Goal: Task Accomplishment & Management: Manage account settings

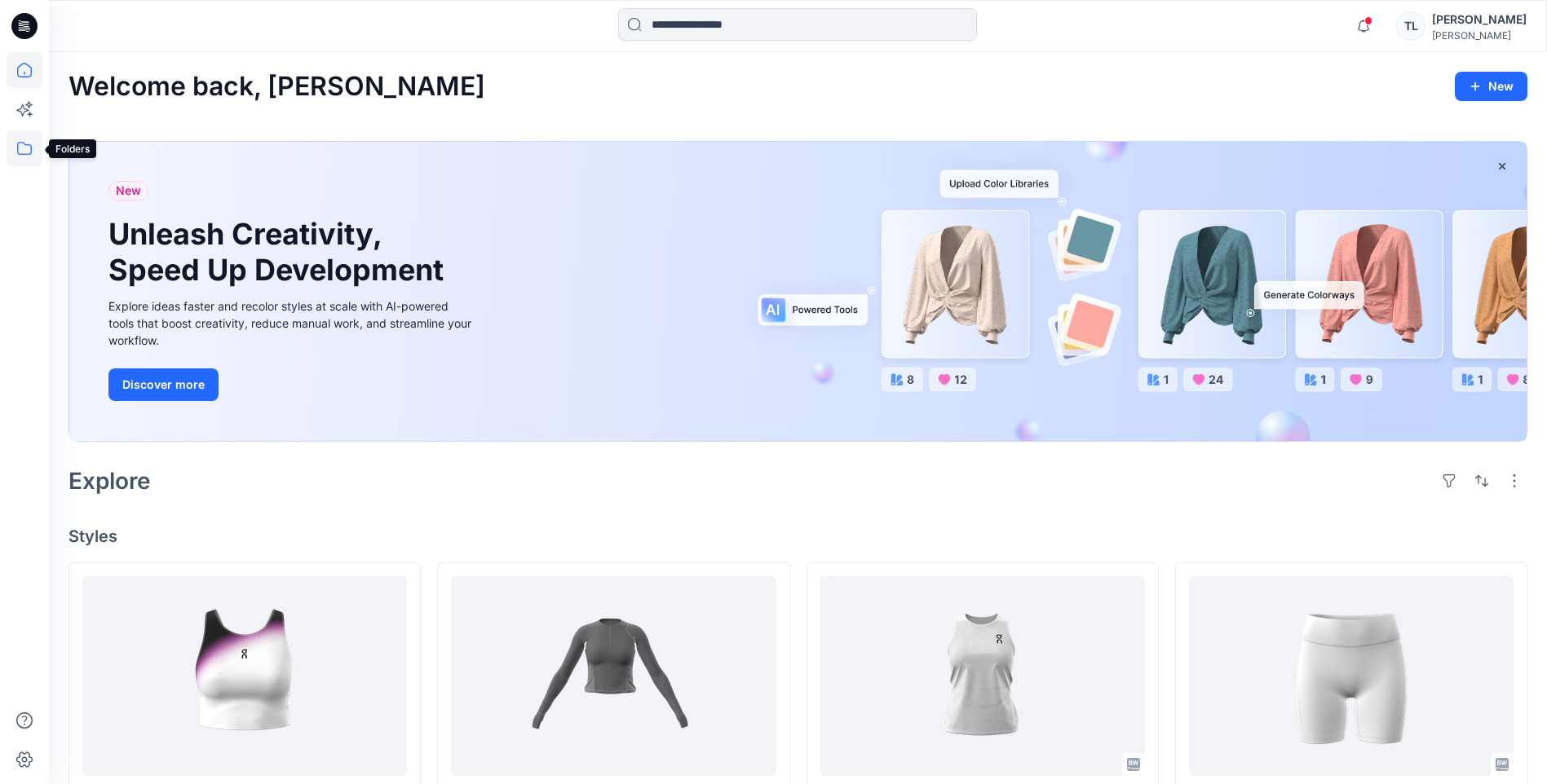
click at [30, 147] on icon at bounding box center [24, 148] width 36 height 36
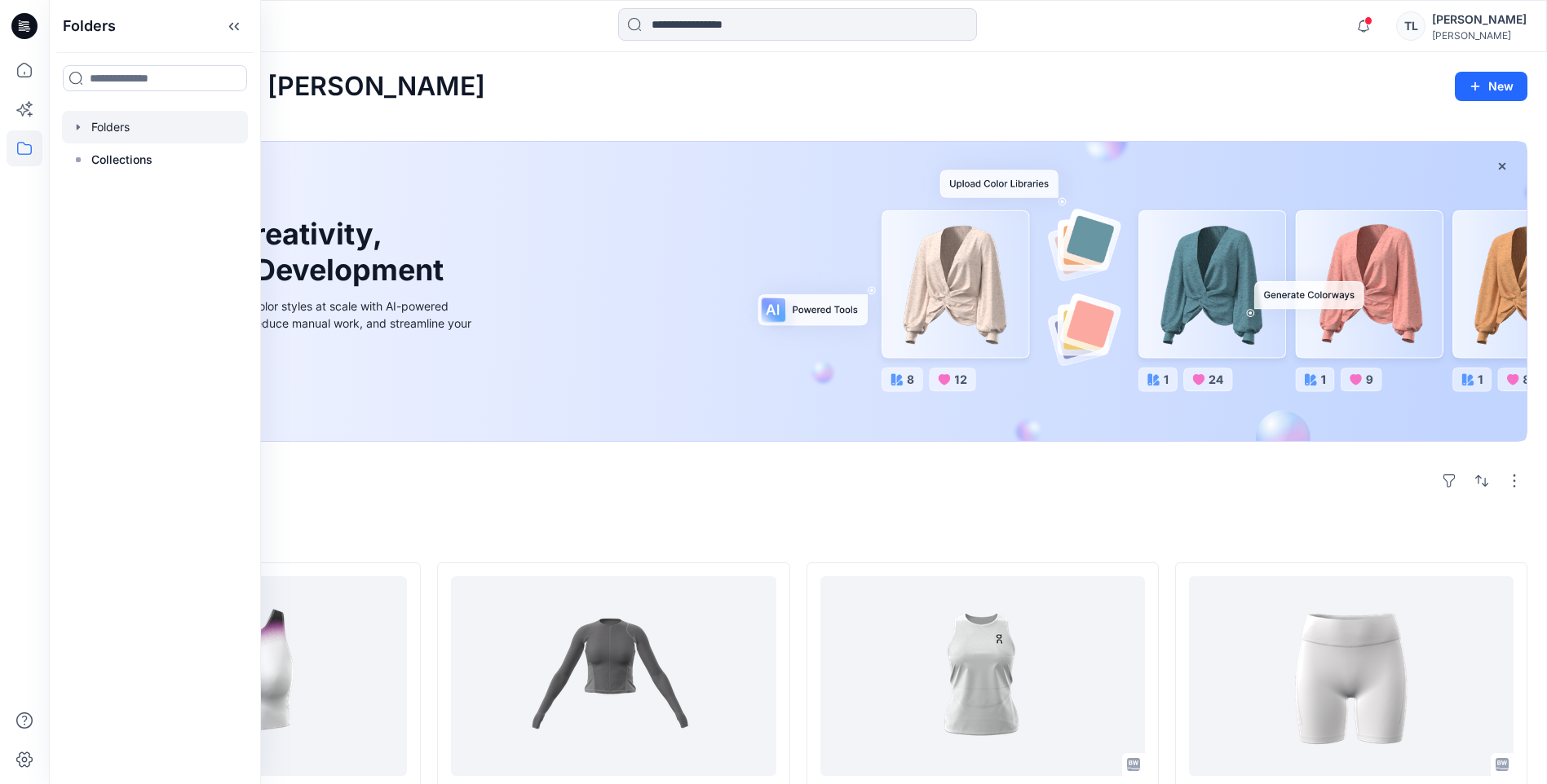
click at [79, 120] on icon "button" at bounding box center [78, 127] width 13 height 13
click at [102, 130] on div at bounding box center [155, 127] width 186 height 32
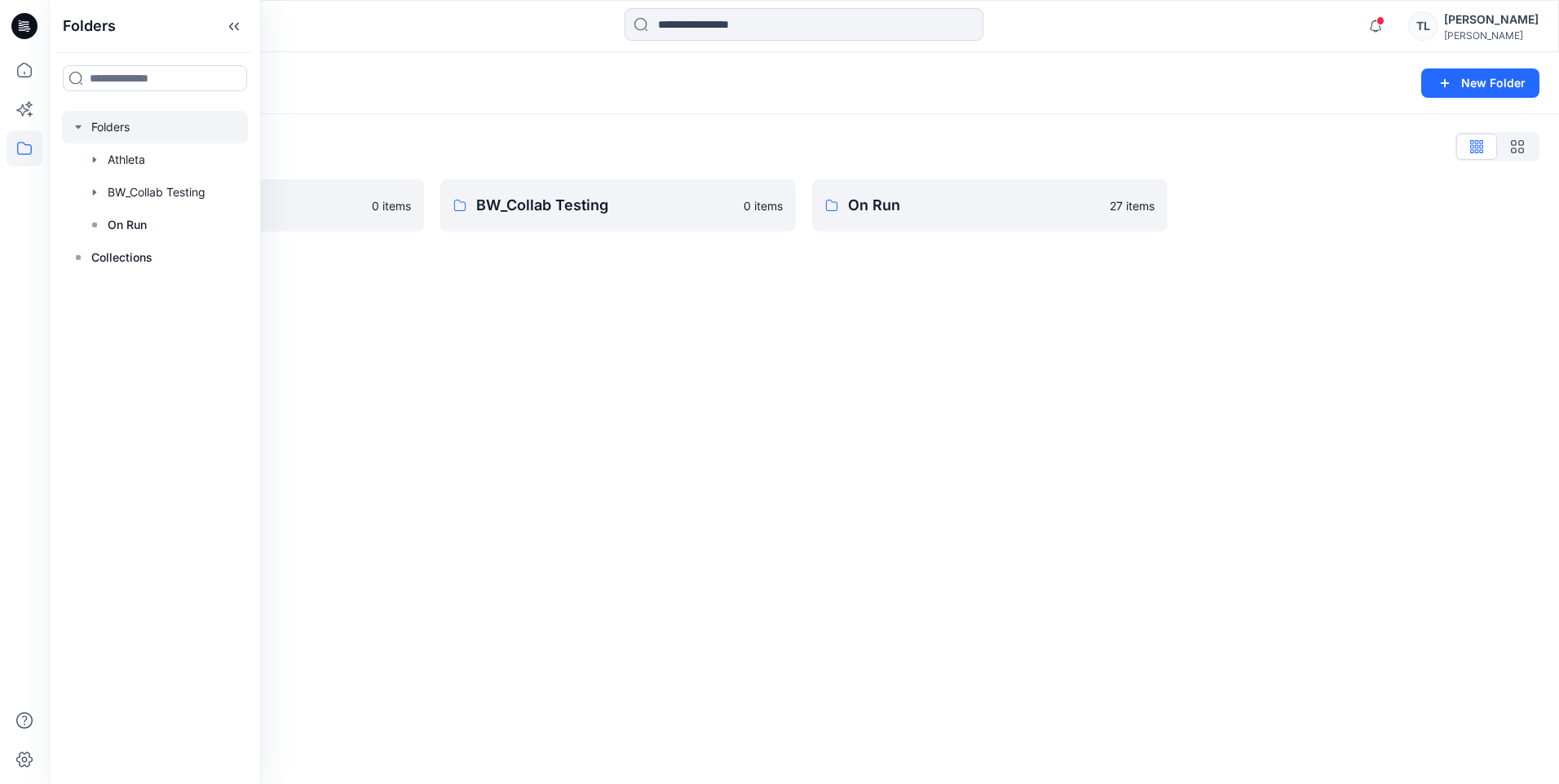
click at [528, 119] on div "Folders List Athleta 0 items BW_Collab Testing 0 items On Run 27 items" at bounding box center [804, 182] width 1510 height 137
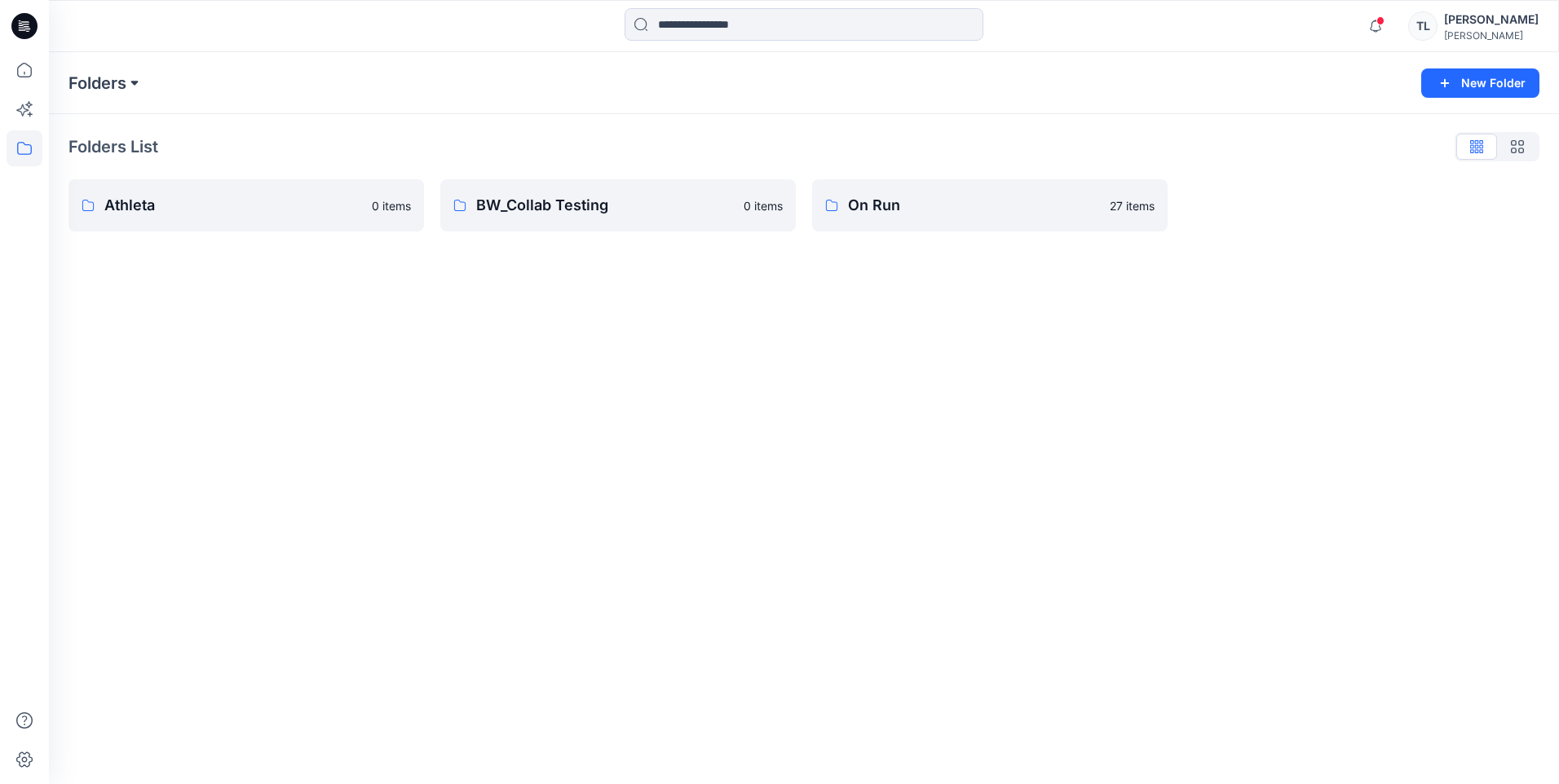
click at [134, 86] on button at bounding box center [135, 83] width 17 height 23
click at [386, 88] on div "Folders Folders Athleta BW_Collab Testing On Run" at bounding box center [740, 83] width 1343 height 23
click at [1514, 32] on div "[PERSON_NAME]" at bounding box center [1491, 36] width 94 height 12
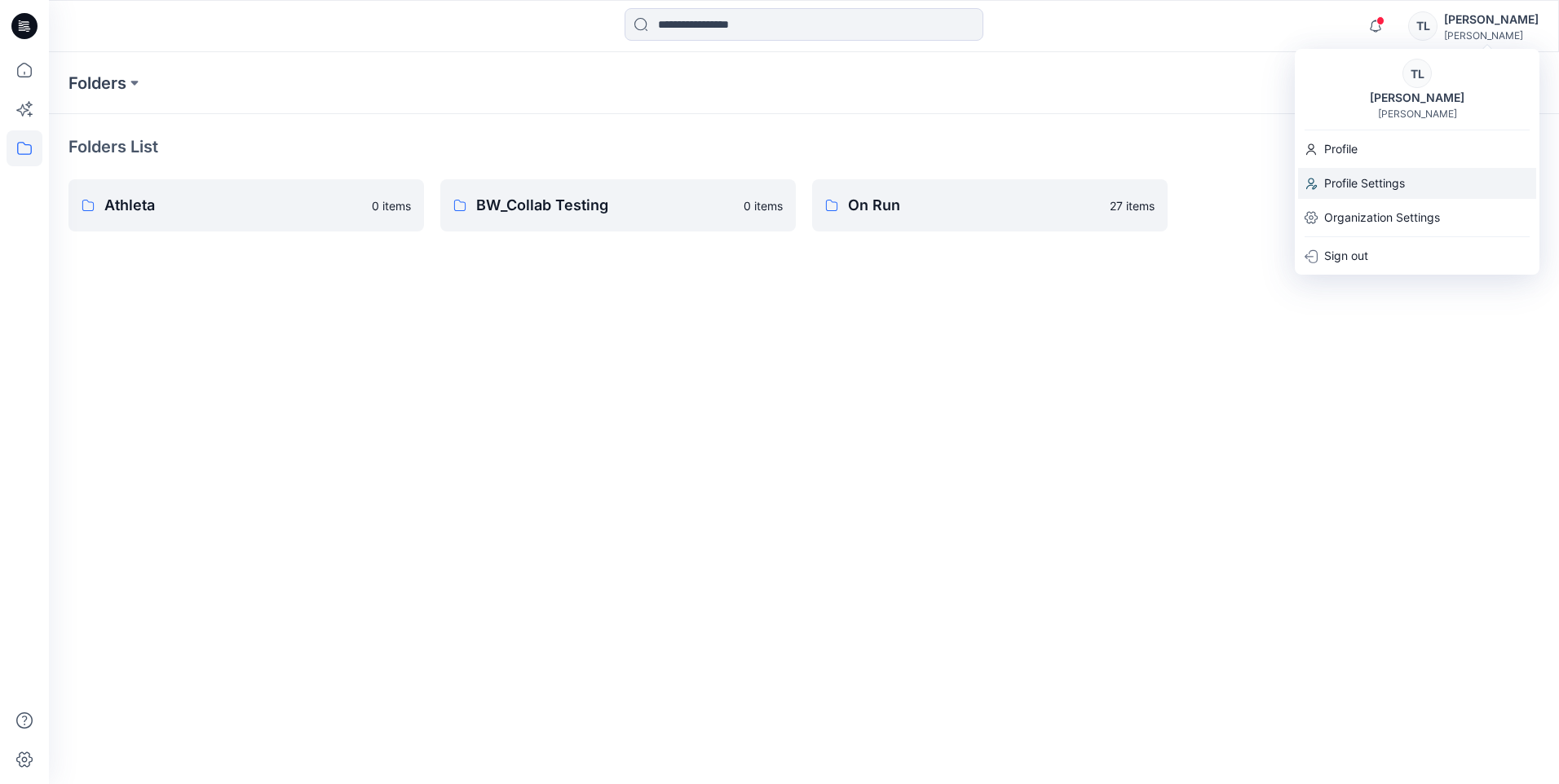
click at [1343, 188] on p "Profile Settings" at bounding box center [1364, 182] width 80 height 31
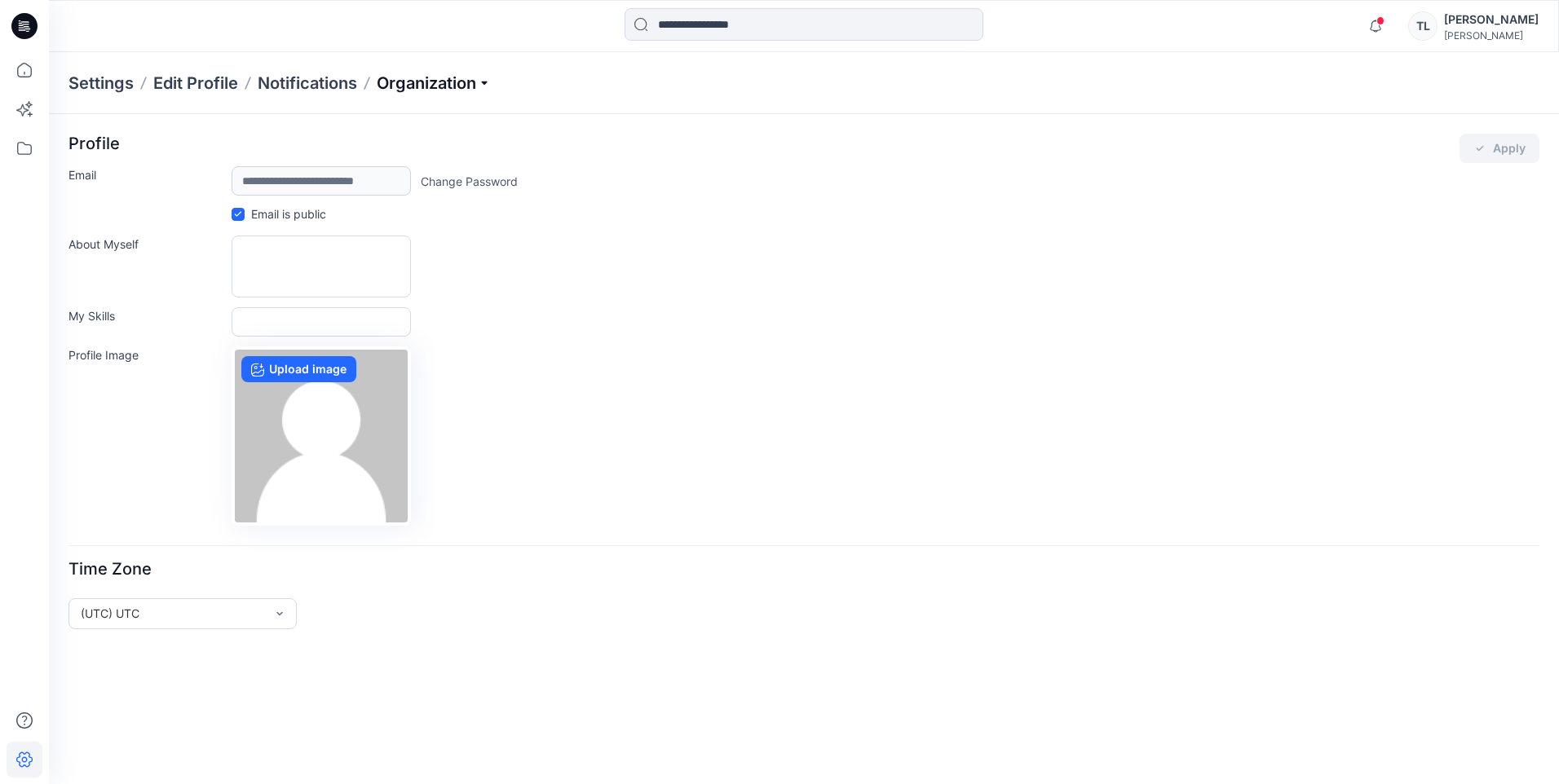
click at [488, 84] on p "Organization" at bounding box center [433, 83] width 114 height 23
click at [404, 247] on link "Organization Settings" at bounding box center [436, 251] width 238 height 32
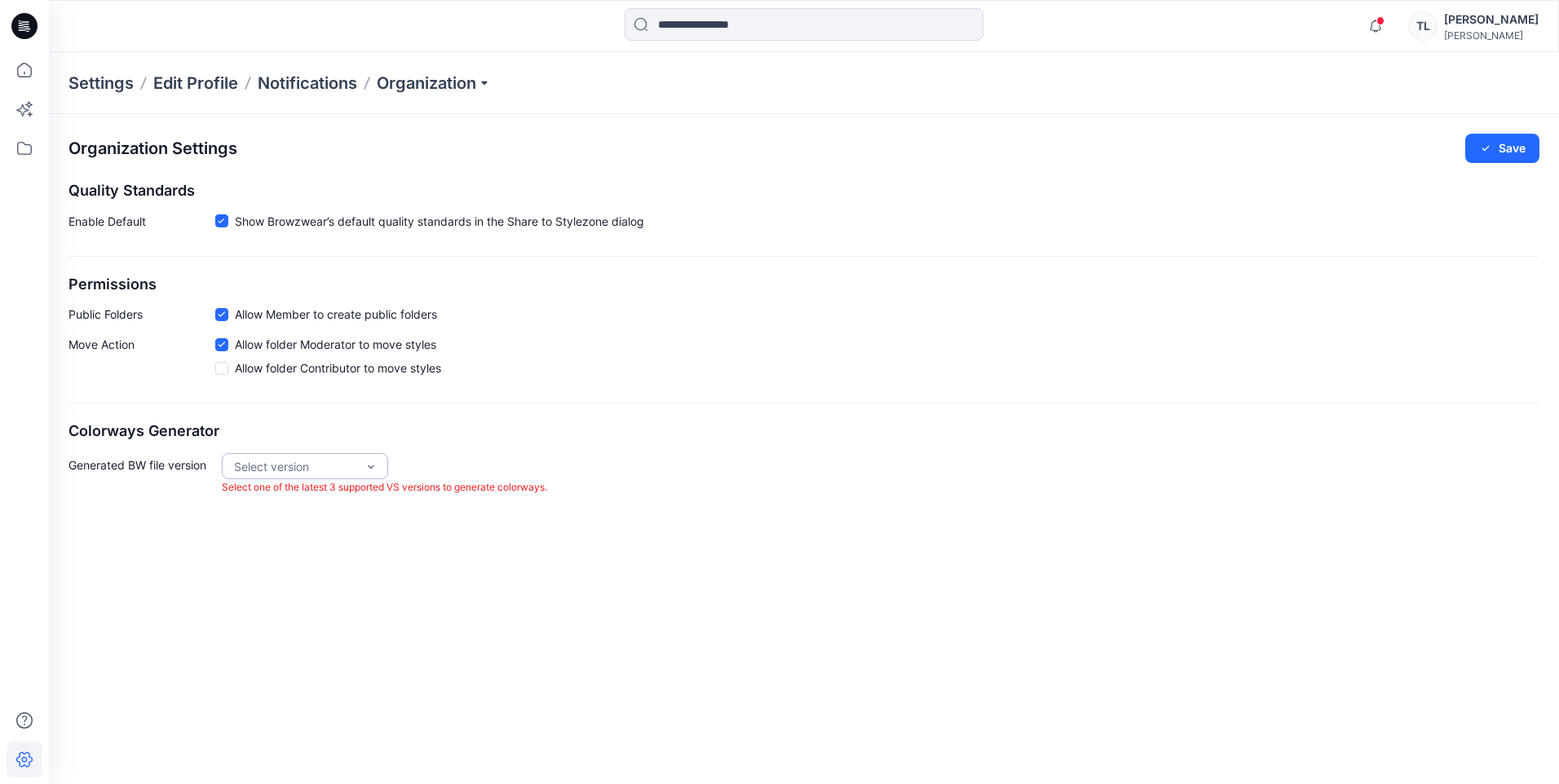
click at [377, 462] on div "Select version" at bounding box center [305, 466] width 166 height 26
click at [686, 448] on div "Organization Settings Save Quality Standards Enable Default Show Browzwear’s de…" at bounding box center [804, 314] width 1510 height 401
click at [483, 83] on p "Organization" at bounding box center [433, 83] width 114 height 23
click at [374, 285] on link "User Roles" at bounding box center [436, 283] width 238 height 32
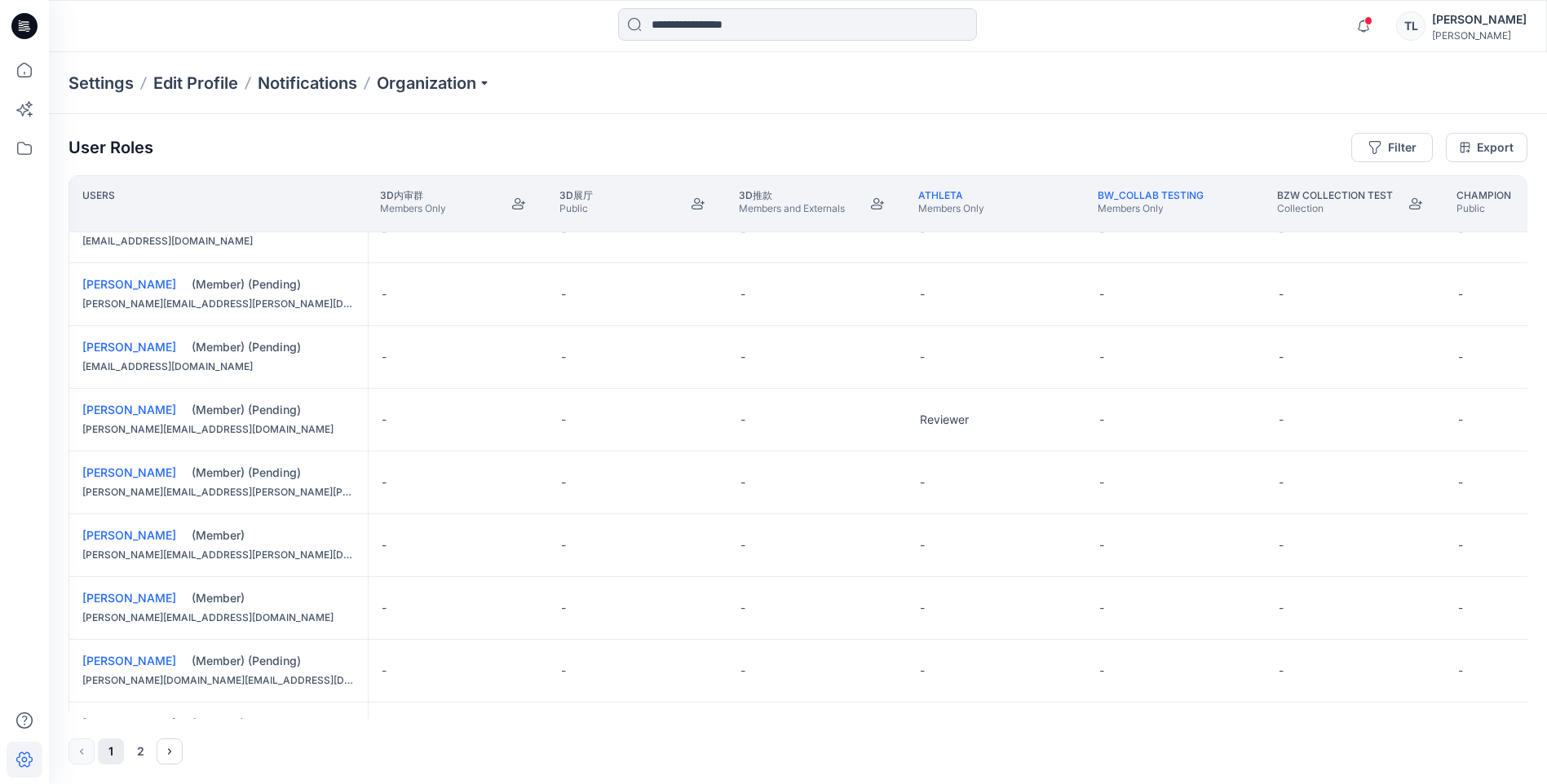
scroll to position [698, 0]
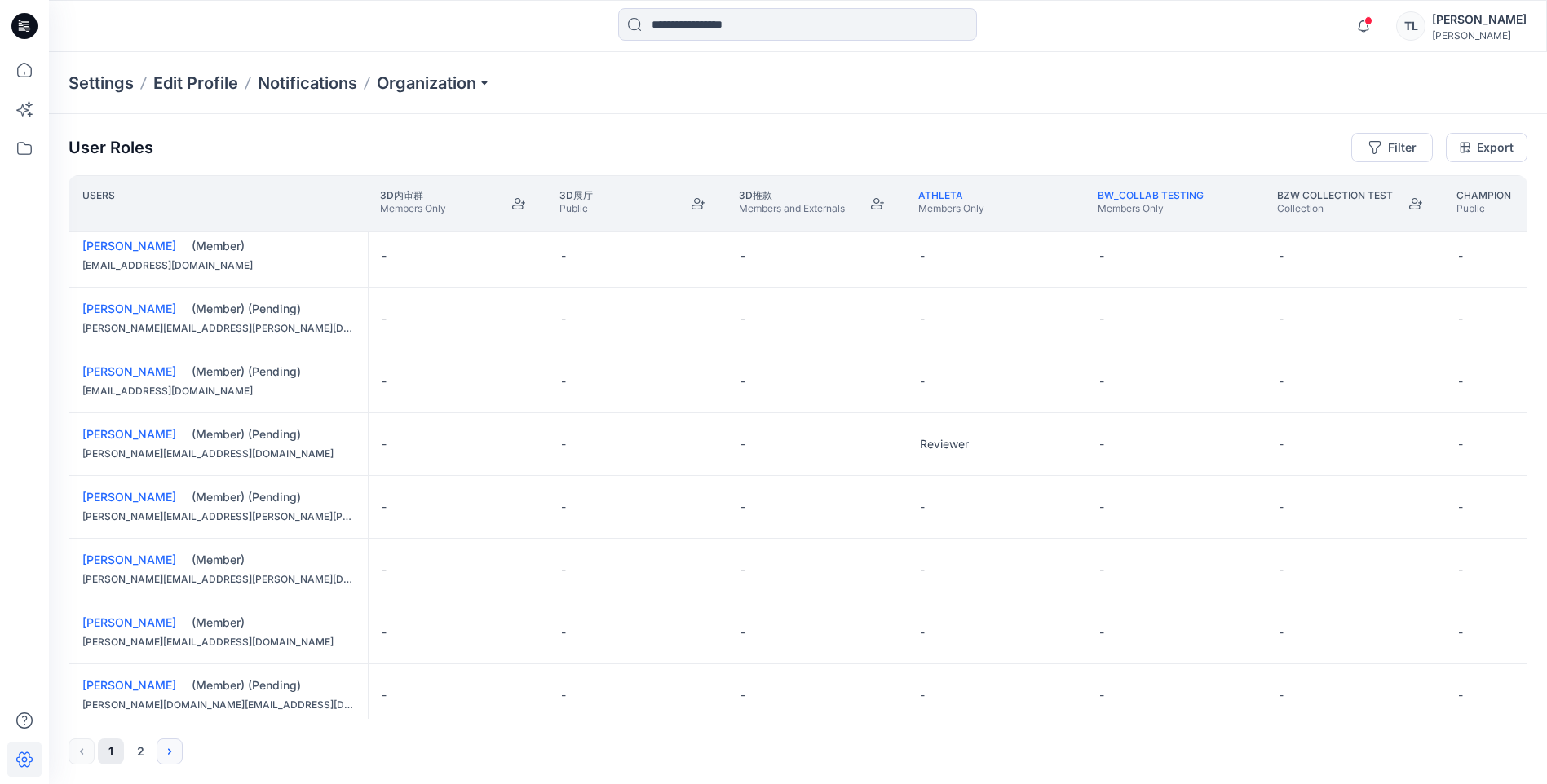
click at [180, 744] on button "Next" at bounding box center [169, 752] width 26 height 26
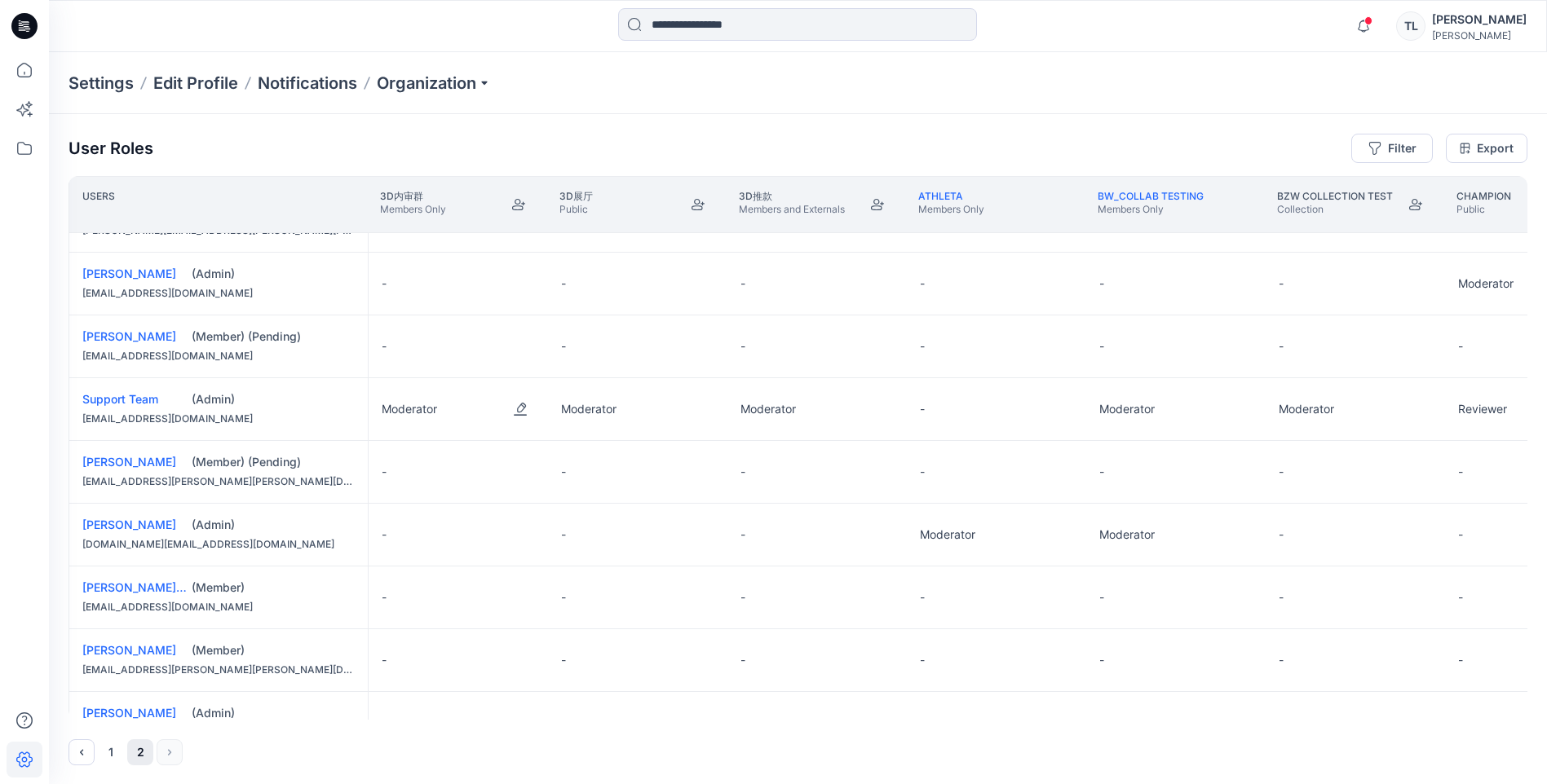
scroll to position [897, 0]
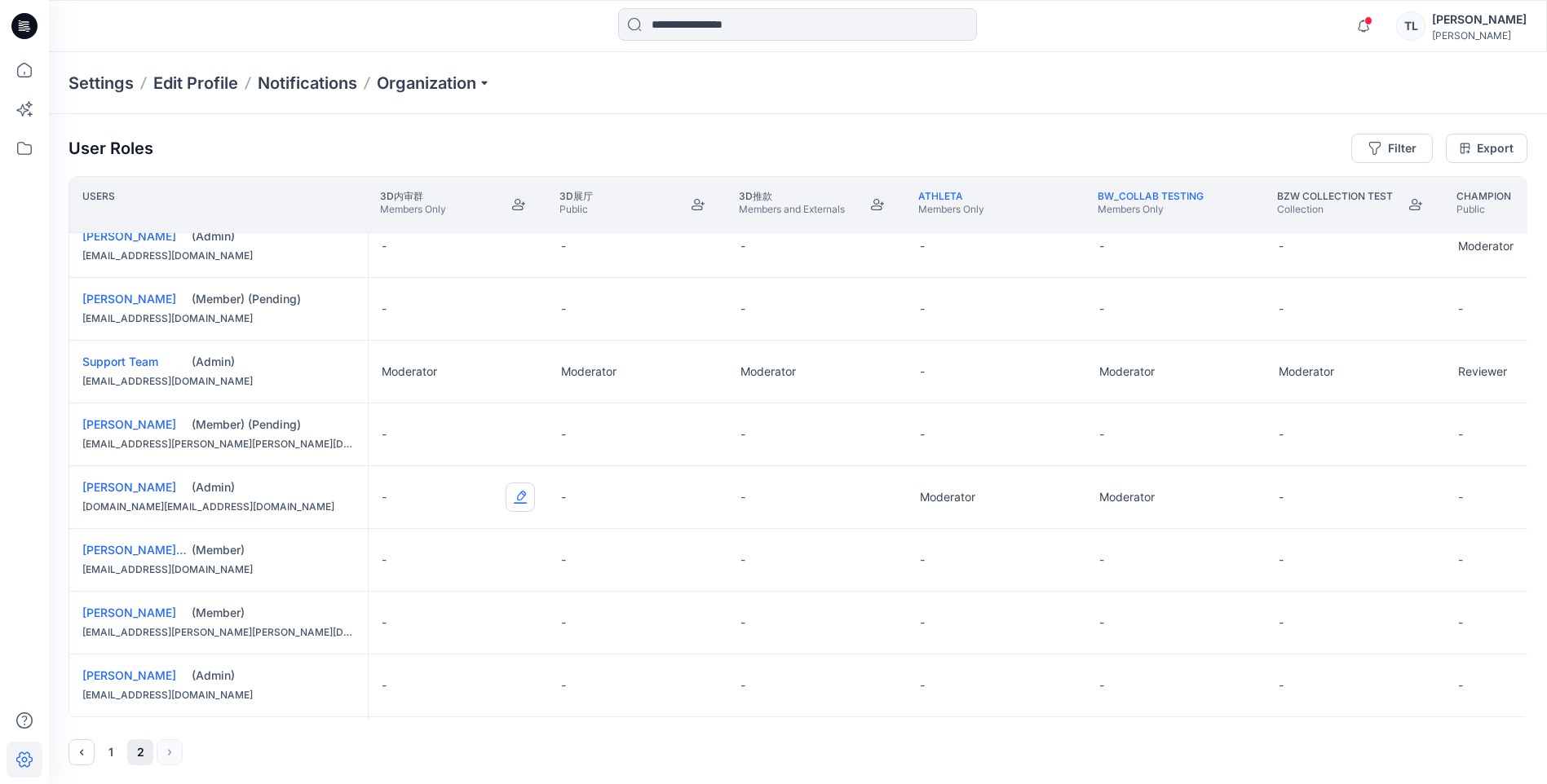
click at [518, 499] on button "Edit Role" at bounding box center [521, 498] width 30 height 30
click at [471, 626] on button "Moderator" at bounding box center [444, 624] width 176 height 30
click at [877, 499] on button "Edit Role" at bounding box center [879, 498] width 30 height 30
click at [776, 625] on button "Moderator" at bounding box center [803, 624] width 176 height 30
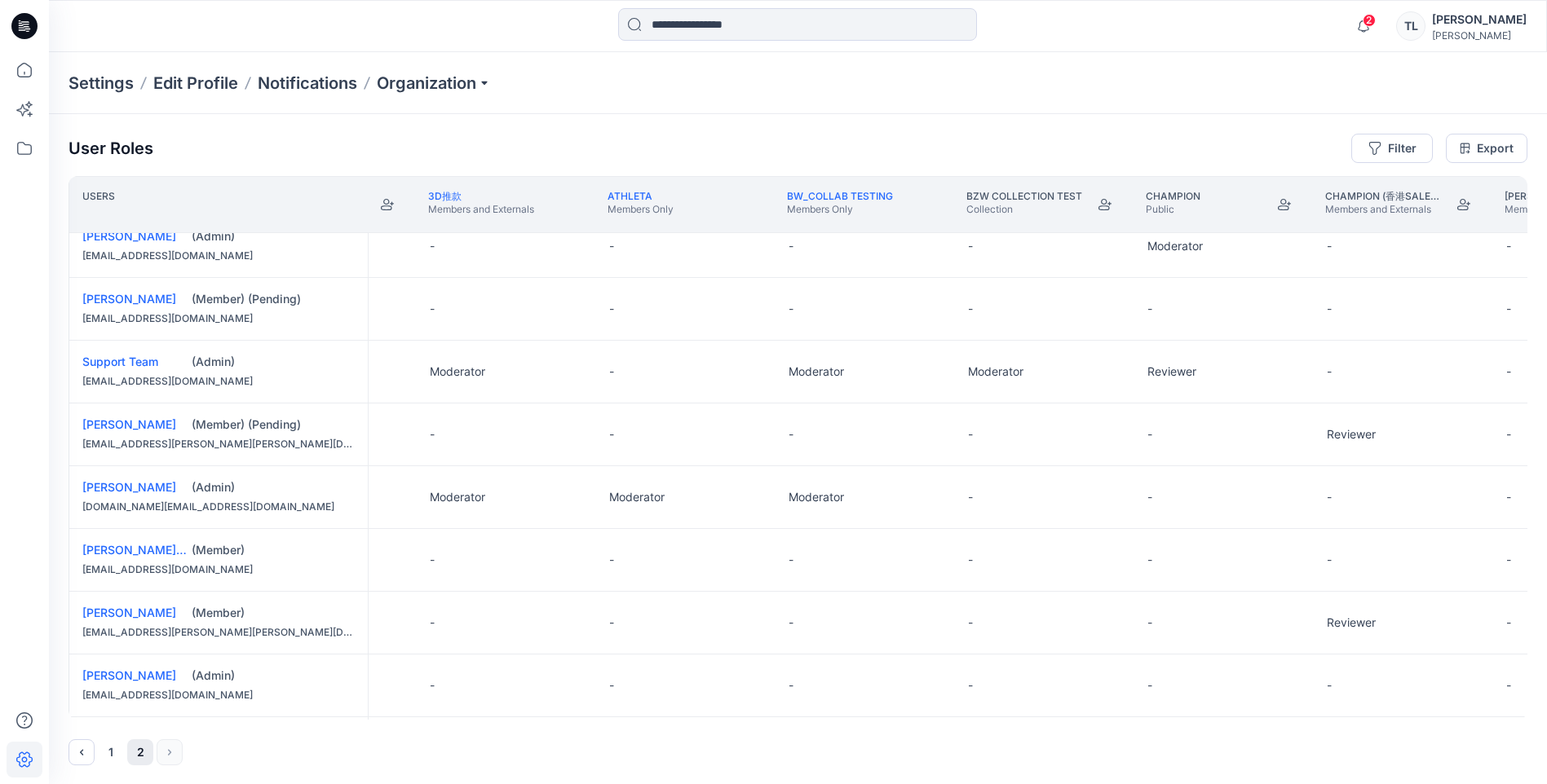
scroll to position [897, 313]
click at [1103, 496] on button "Edit Role" at bounding box center [1105, 498] width 30 height 30
click at [999, 623] on button "Moderator" at bounding box center [1028, 624] width 176 height 30
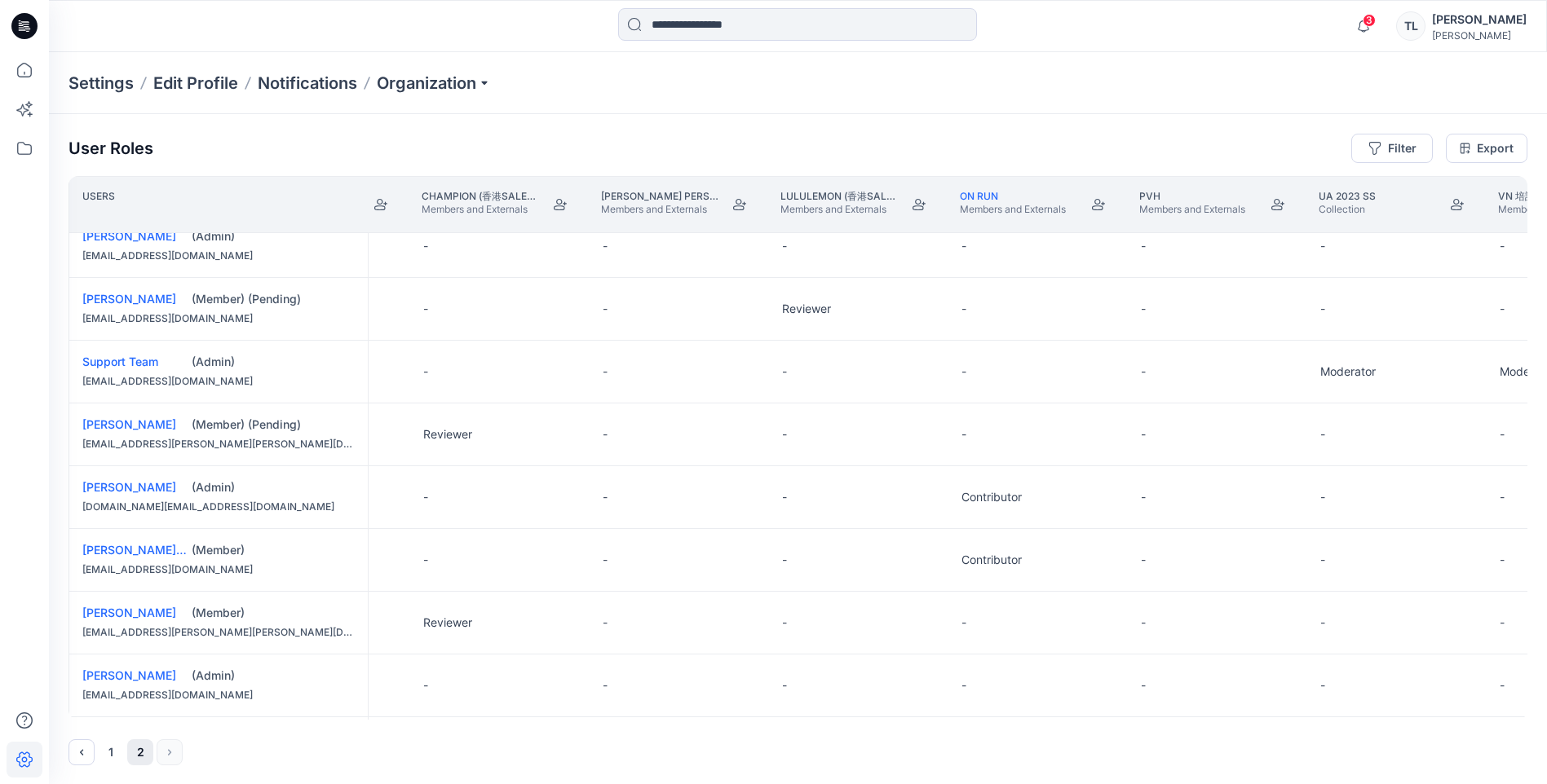
scroll to position [897, 1446]
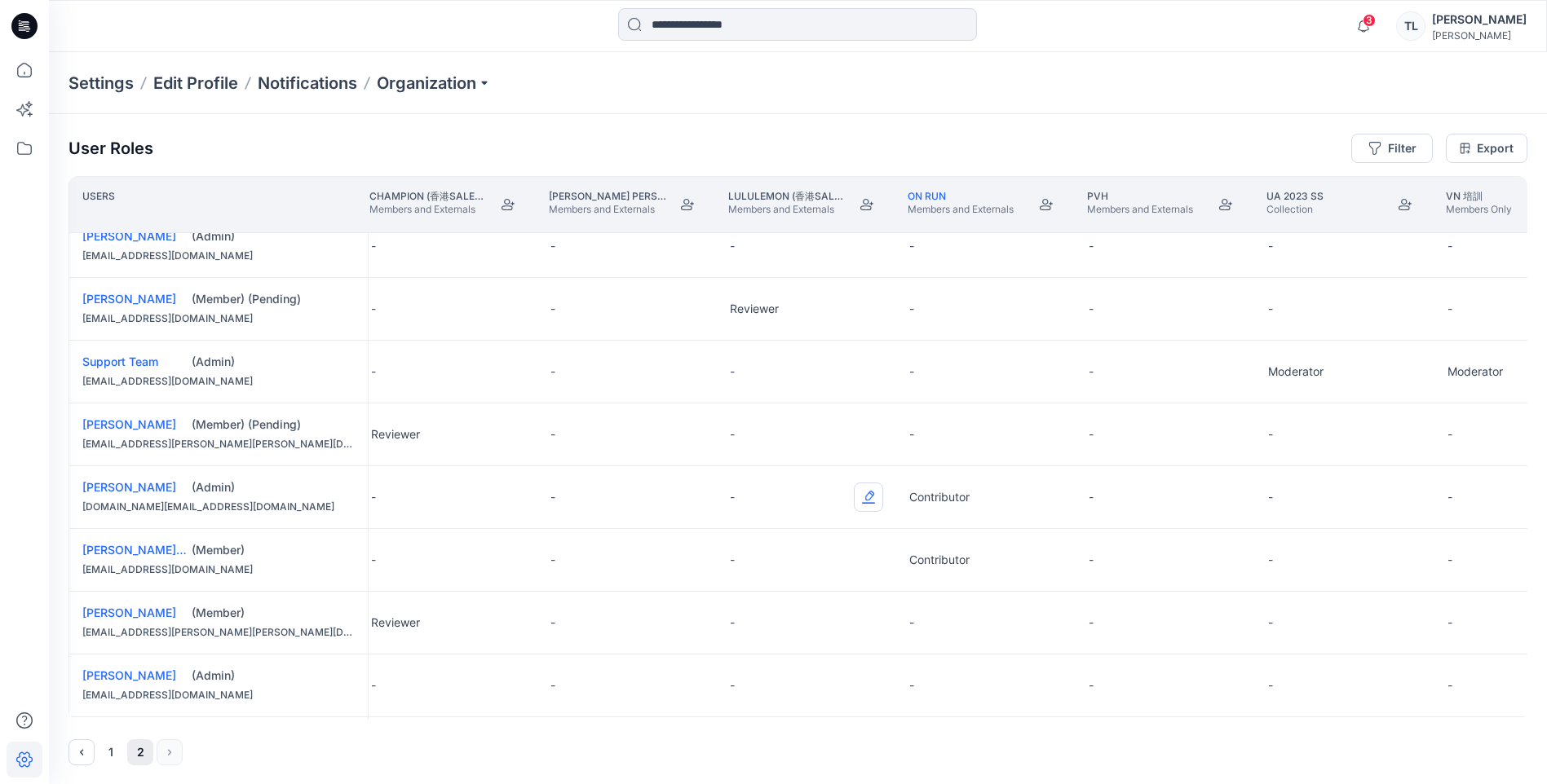
click at [862, 496] on button "Edit Role" at bounding box center [868, 498] width 30 height 30
click at [790, 591] on button "Contributor" at bounding box center [792, 595] width 176 height 30
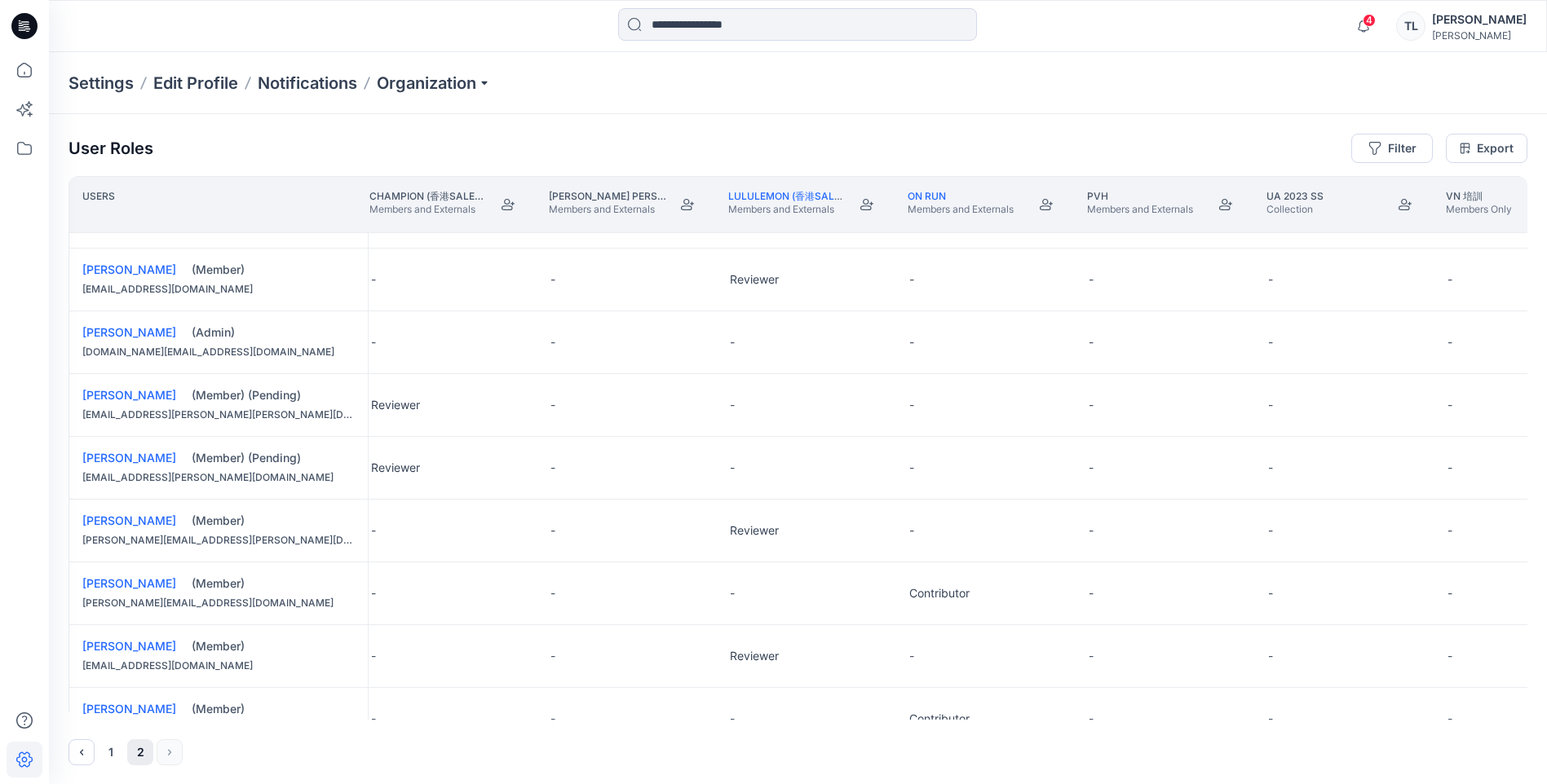
scroll to position [0, 1446]
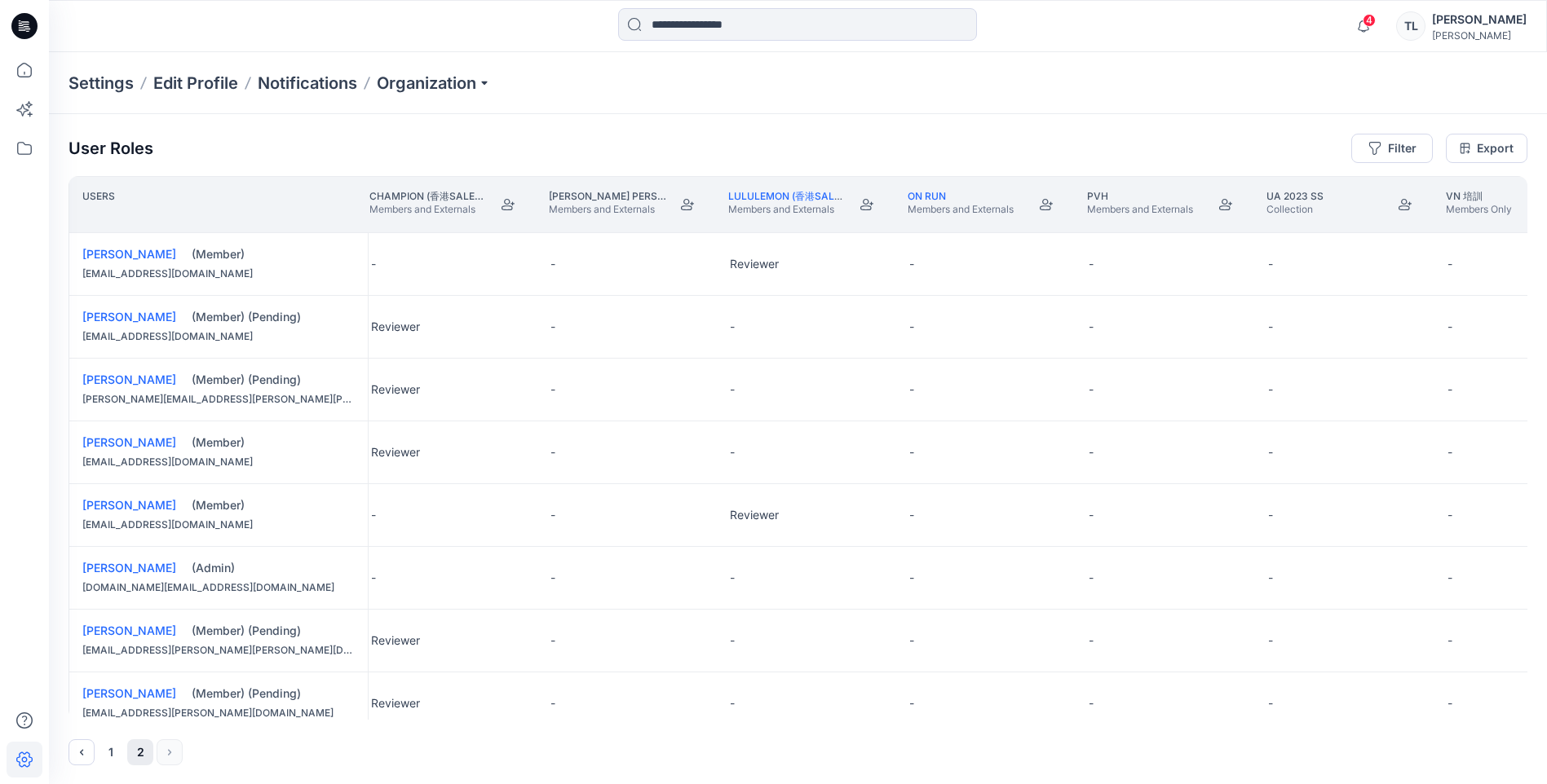
drag, startPoint x: 654, startPoint y: 719, endPoint x: 563, endPoint y: 731, distance: 91.8
click at [543, 732] on div "User Roles Filter Export Users Champion Public Champion (香港sales and QA and pat…" at bounding box center [798, 450] width 1498 height 671
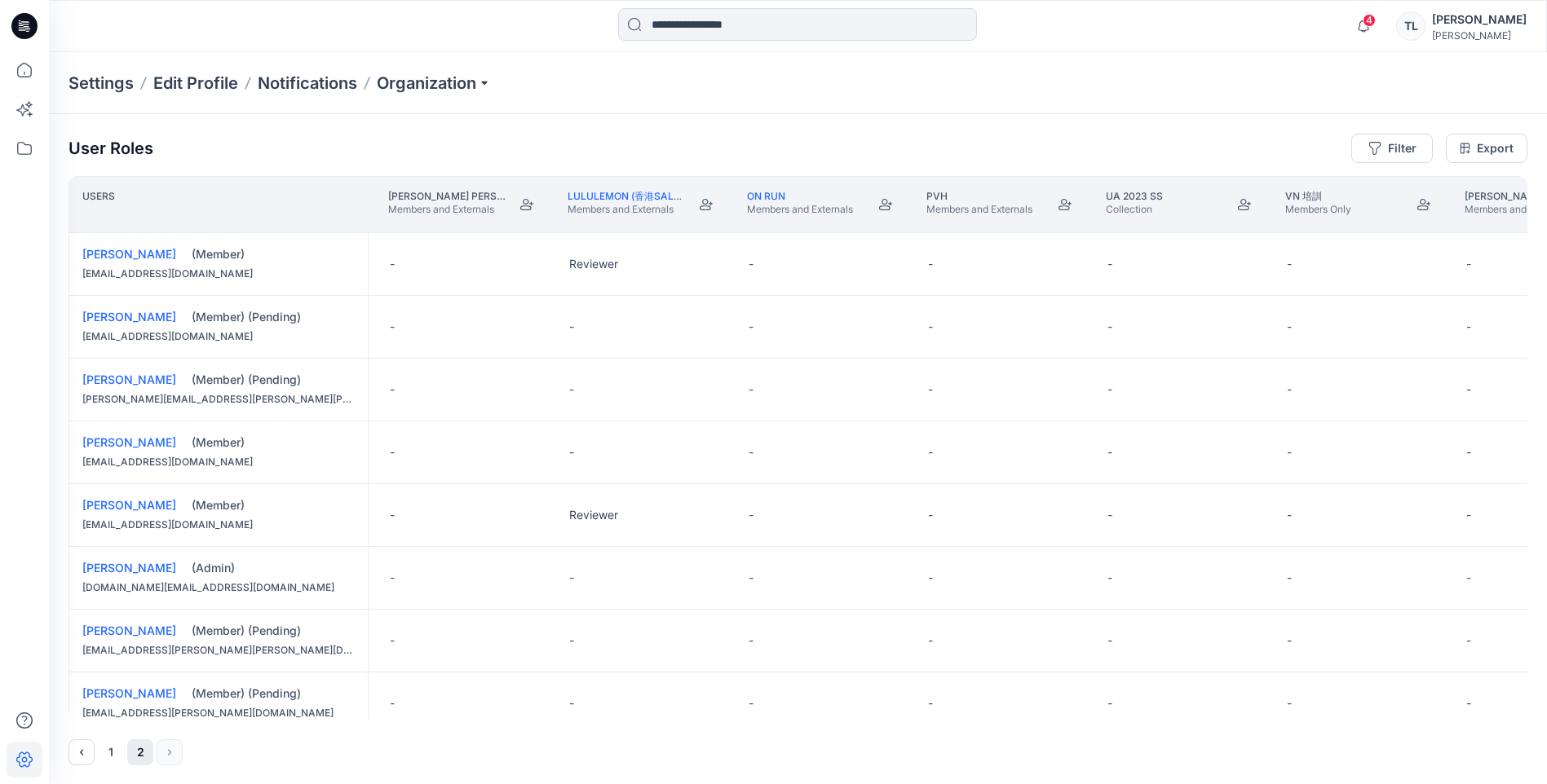
scroll to position [0, 1603]
click at [891, 580] on button "Edit Role" at bounding box center [891, 578] width 30 height 30
click at [791, 675] on button "Contributor" at bounding box center [814, 676] width 176 height 30
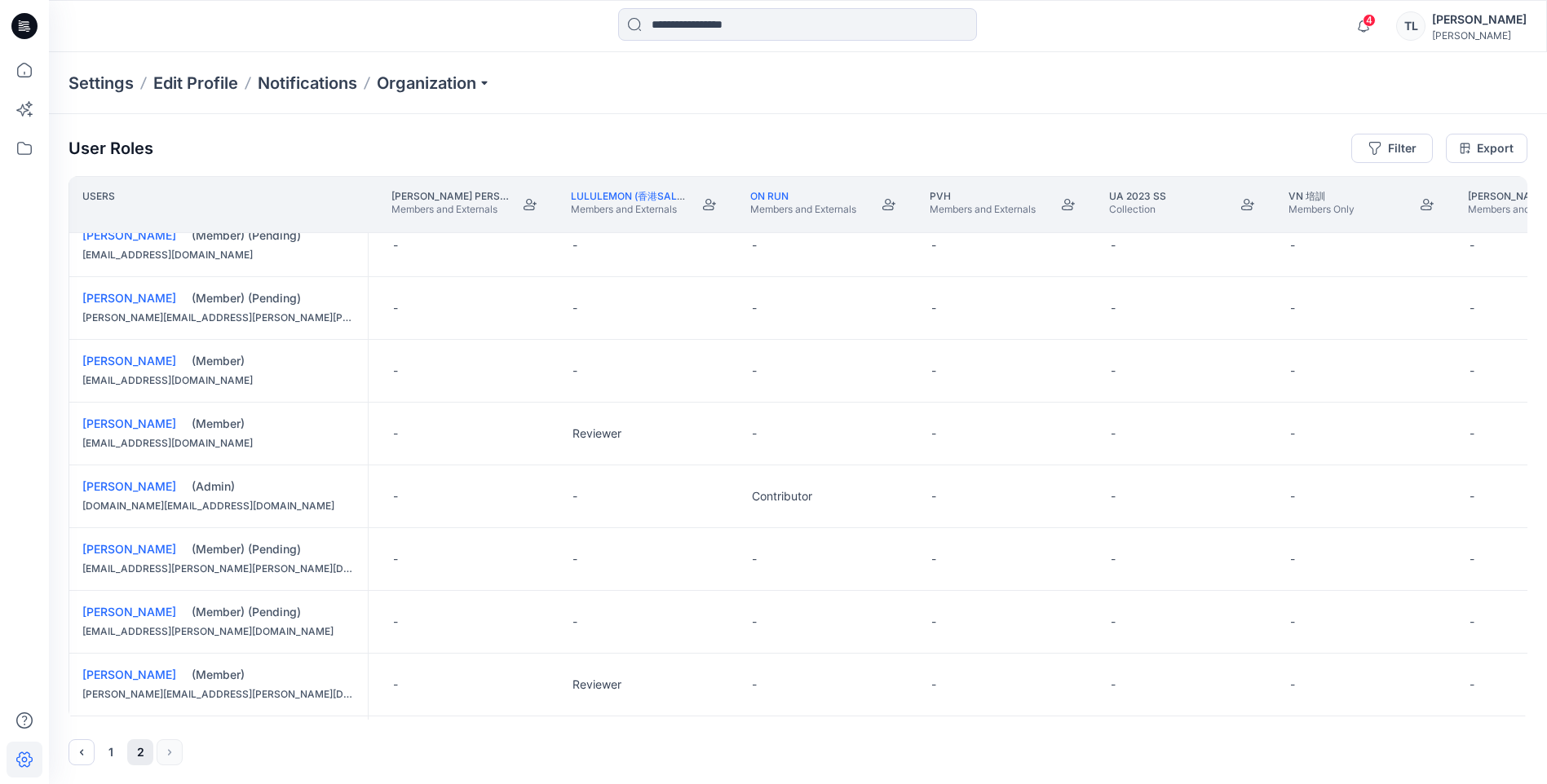
click at [115, 751] on button "1" at bounding box center [111, 753] width 26 height 26
